Goal: Go to known website: Access a specific website the user already knows

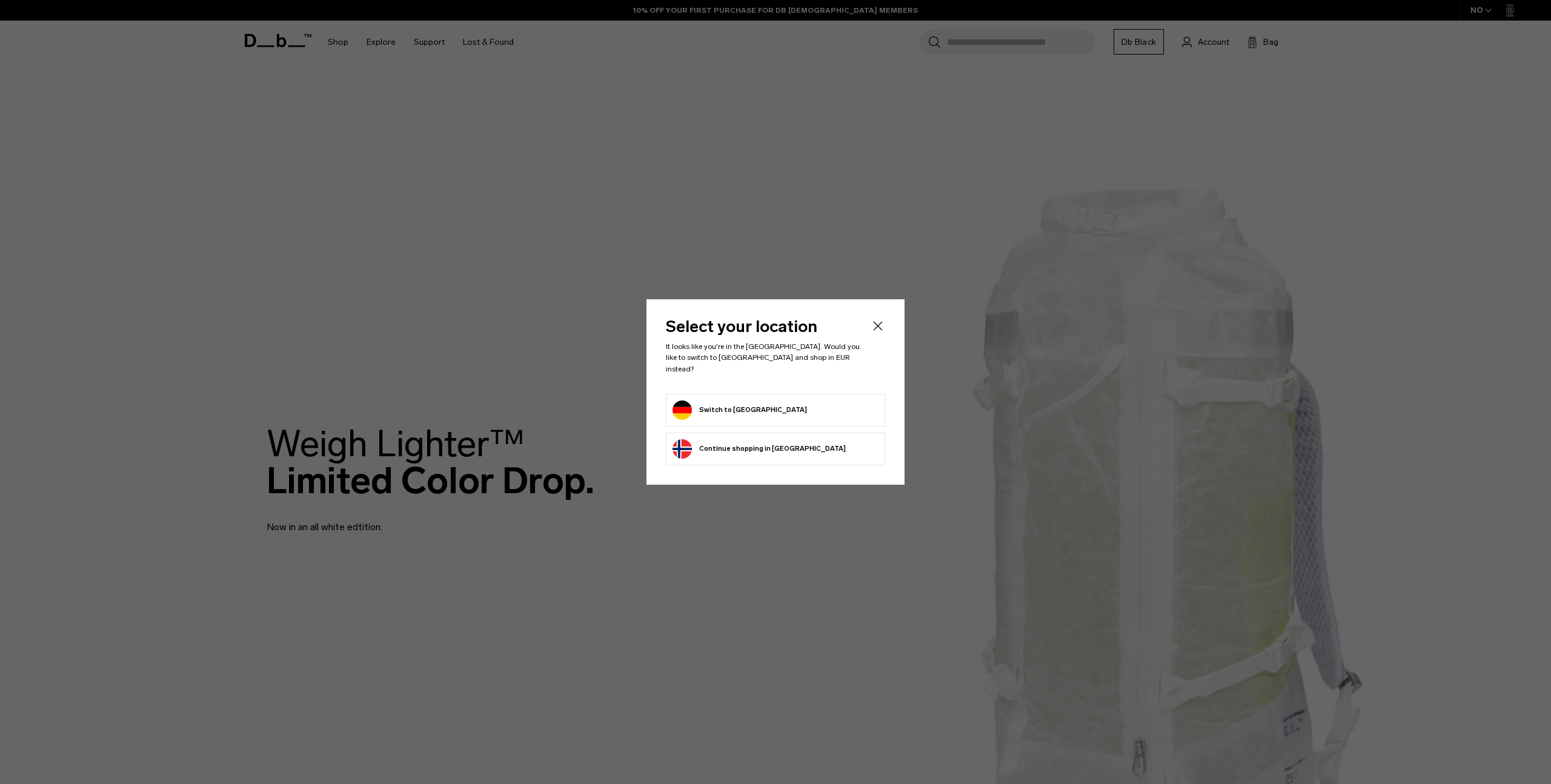
click at [720, 409] on button "Switch to [GEOGRAPHIC_DATA]" at bounding box center [740, 410] width 134 height 20
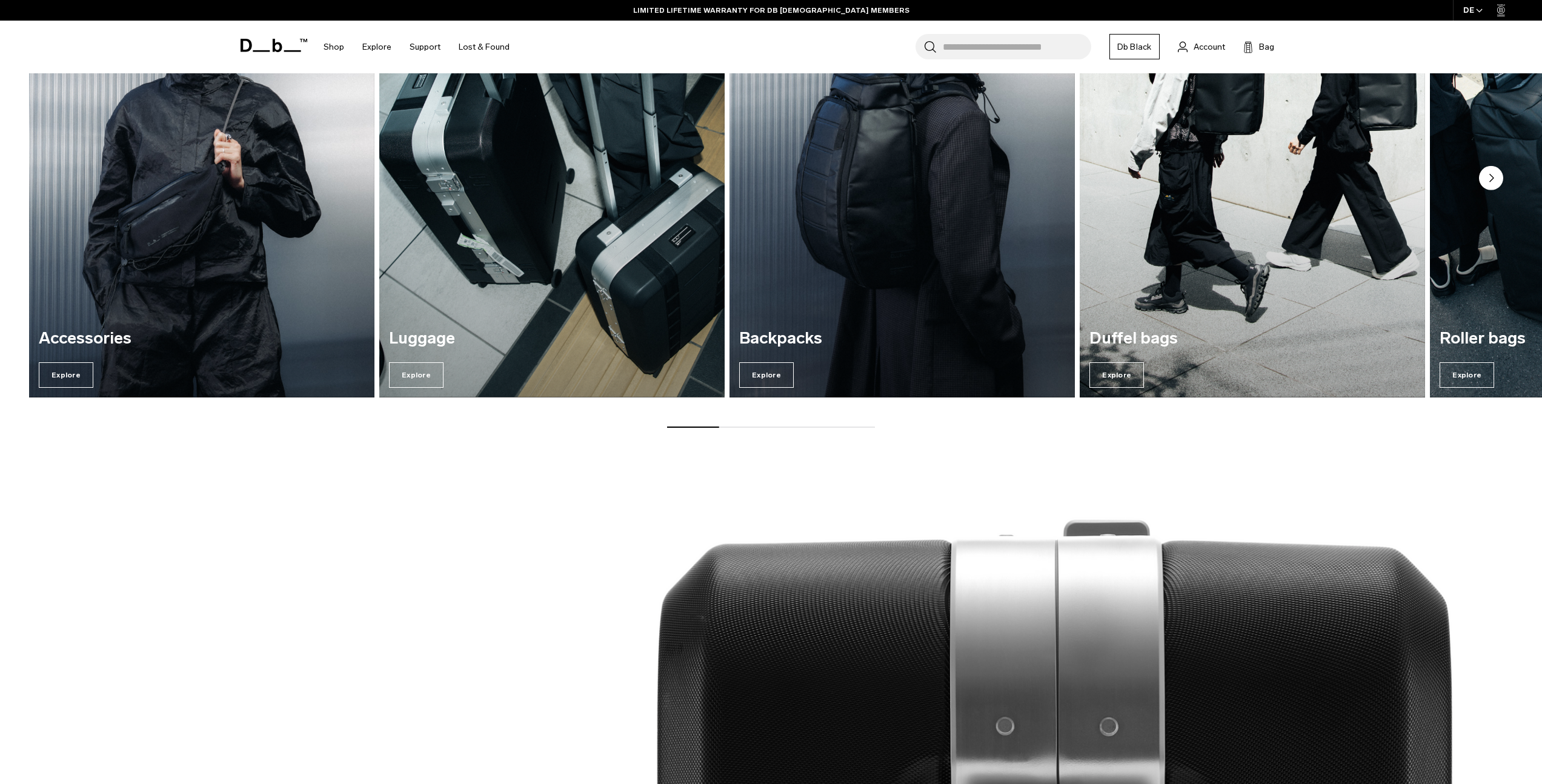
scroll to position [1687, 0]
